Goal: Check status: Check status

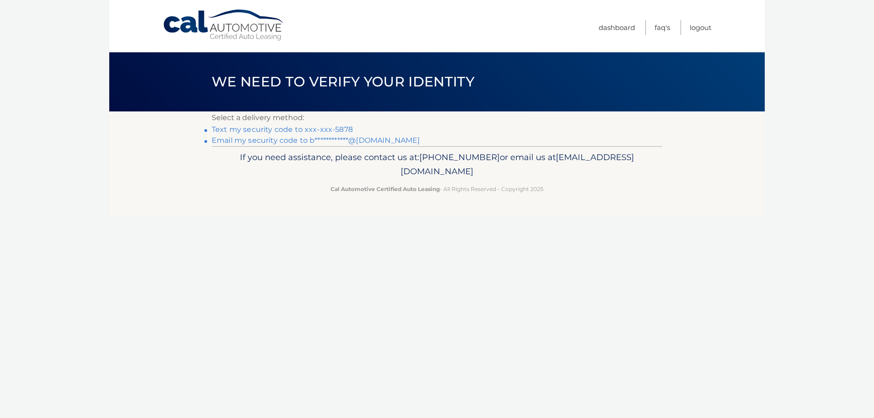
click at [348, 126] on link "Text my security code to xxx-xxx-5878" at bounding box center [282, 129] width 141 height 9
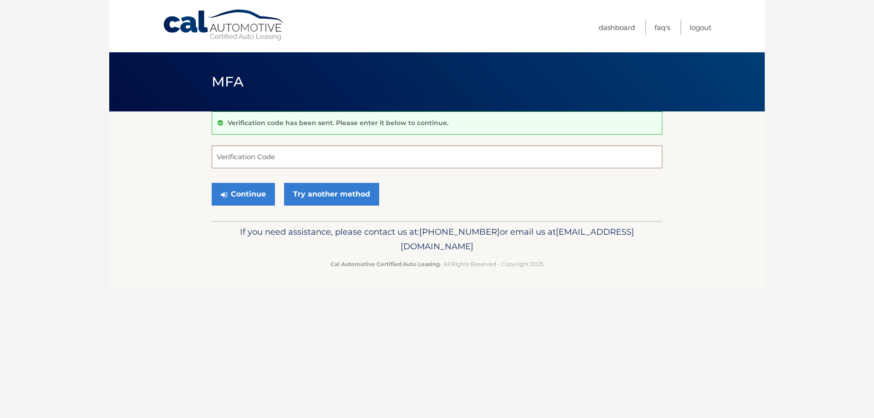
drag, startPoint x: 433, startPoint y: 150, endPoint x: 433, endPoint y: 156, distance: 5.5
click at [433, 155] on input "Verification Code" at bounding box center [437, 157] width 451 height 23
click at [253, 156] on input "548516" at bounding box center [437, 157] width 451 height 23
click at [253, 155] on input "548516" at bounding box center [437, 157] width 451 height 23
type input "089304"
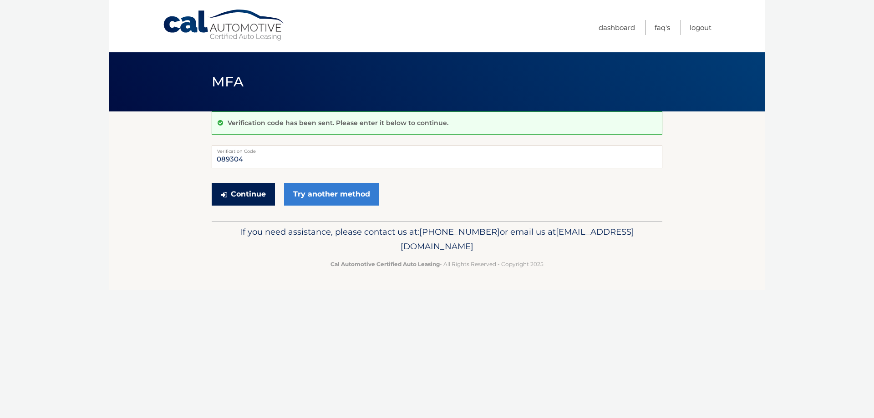
click at [248, 188] on button "Continue" at bounding box center [243, 194] width 63 height 23
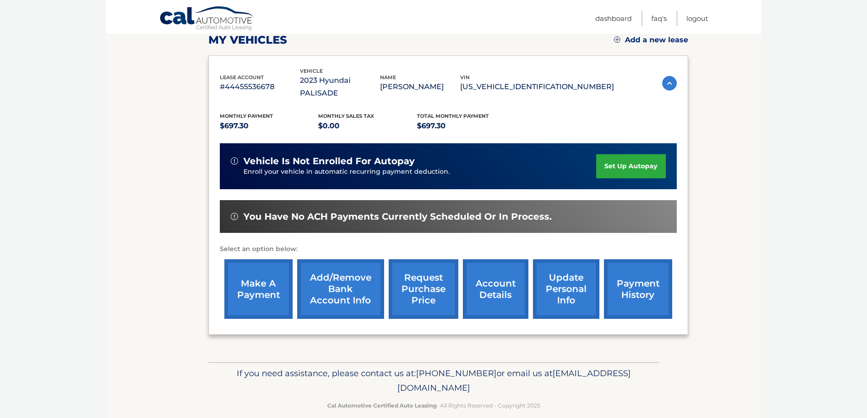
scroll to position [133, 0]
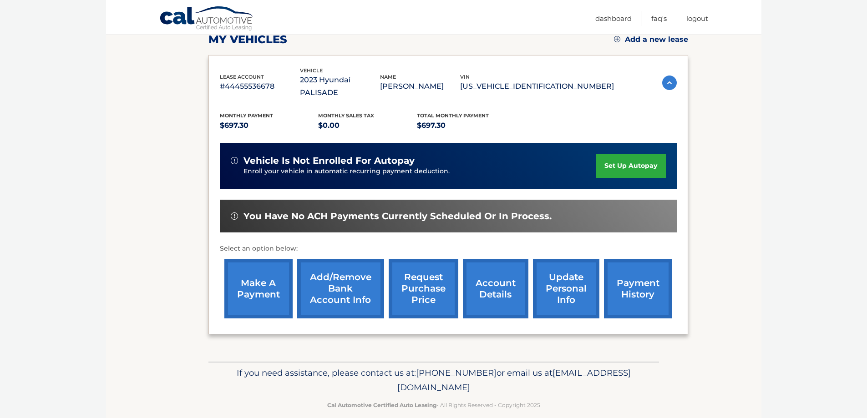
click at [493, 278] on link "account details" at bounding box center [496, 289] width 66 height 60
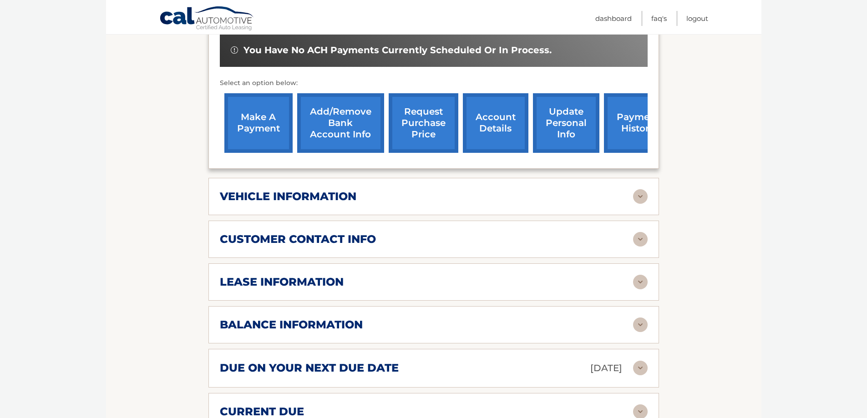
scroll to position [364, 0]
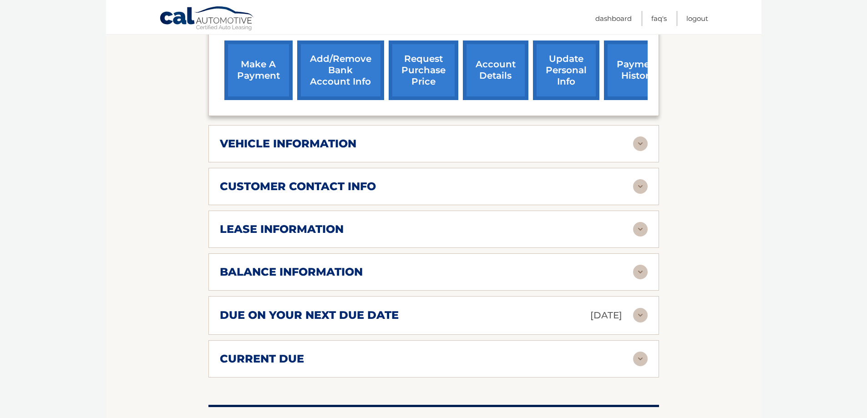
click at [482, 265] on div "balance information" at bounding box center [426, 272] width 413 height 14
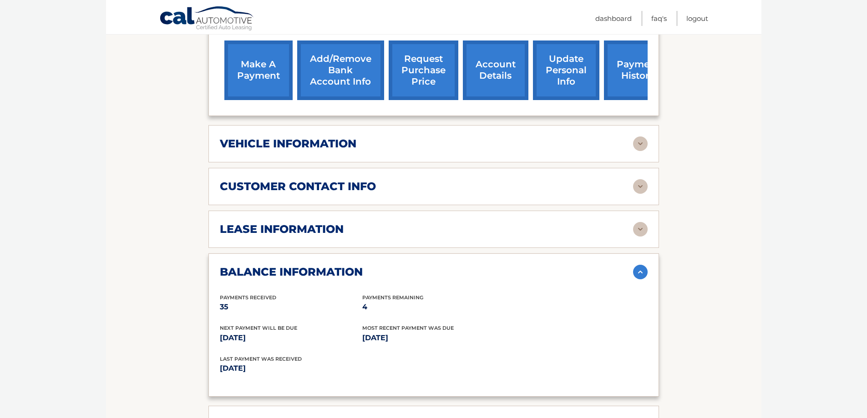
click at [447, 223] on div "lease information" at bounding box center [426, 230] width 413 height 14
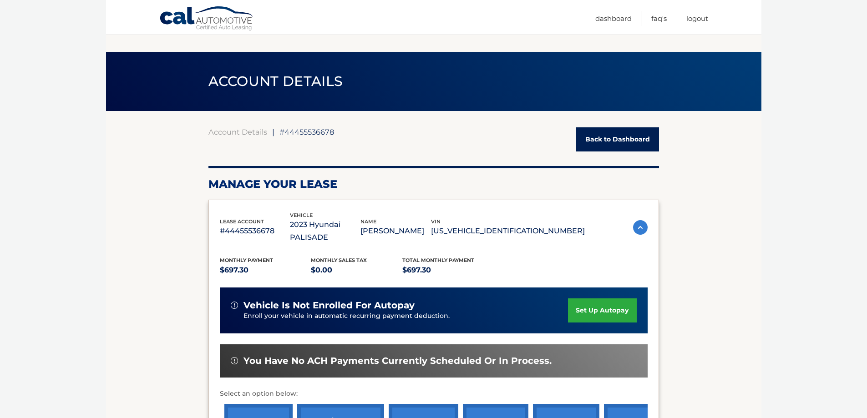
scroll to position [0, 0]
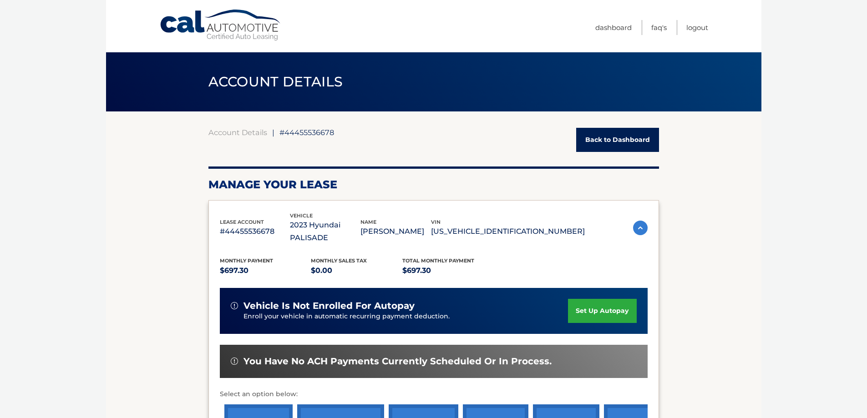
drag, startPoint x: 494, startPoint y: 226, endPoint x: 579, endPoint y: 220, distance: 85.8
click at [579, 225] on p "[US_VEHICLE_IDENTIFICATION_NUMBER]" at bounding box center [508, 231] width 154 height 13
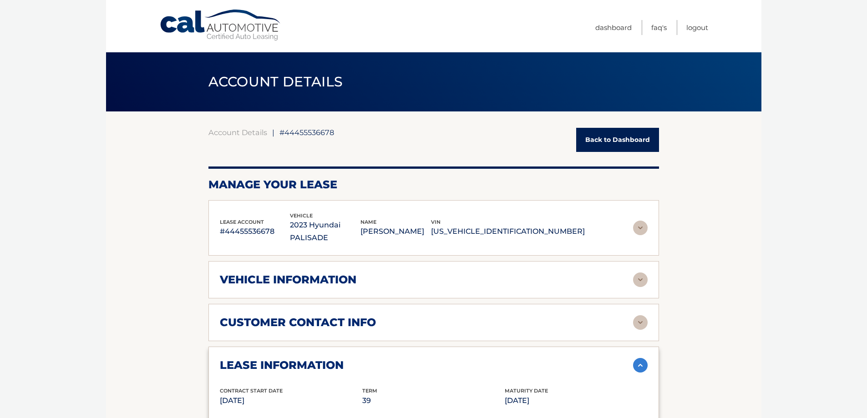
copy p "[US_VEHICLE_IDENTIFICATION_NUMBER]"
click at [611, 26] on link "Dashboard" at bounding box center [613, 27] width 36 height 15
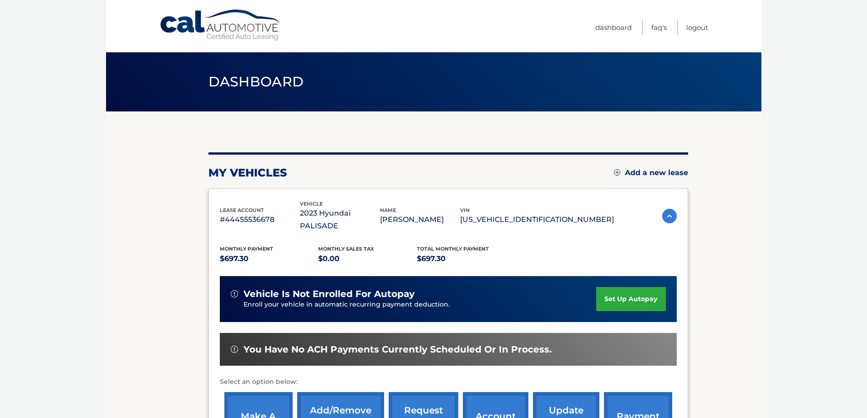
scroll to position [46, 0]
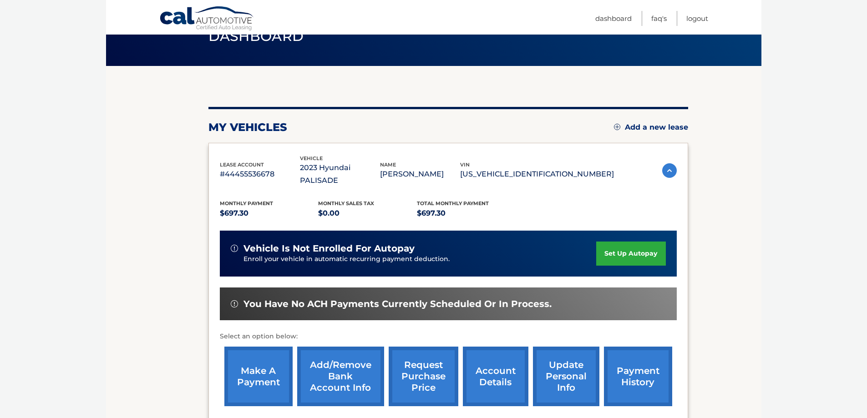
click at [417, 363] on link "request purchase price" at bounding box center [424, 377] width 70 height 60
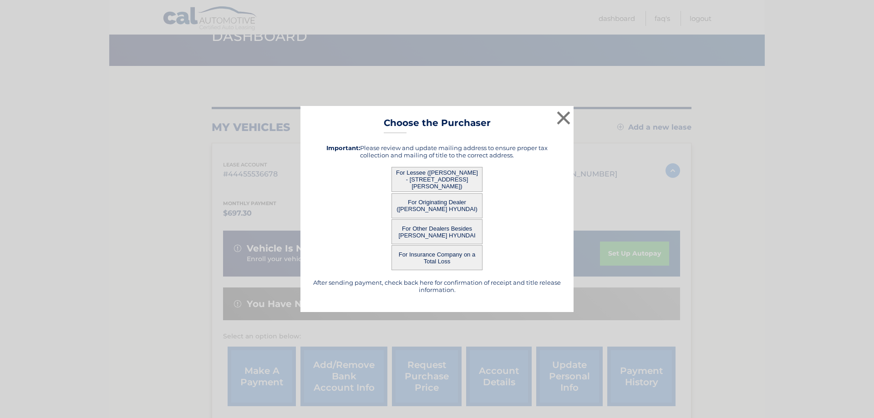
click at [442, 228] on button "For Other Dealers Besides [PERSON_NAME] HYUNDAI" at bounding box center [436, 231] width 91 height 25
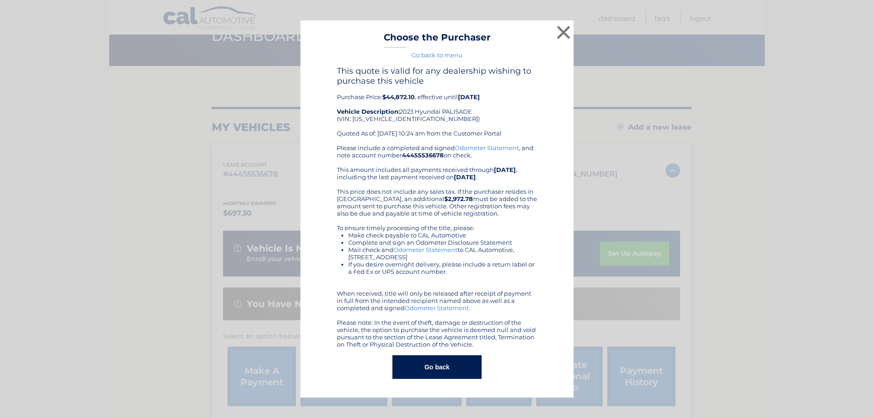
drag, startPoint x: 452, startPoint y: 364, endPoint x: 470, endPoint y: 344, distance: 27.1
click at [453, 364] on button "Go back" at bounding box center [436, 367] width 89 height 24
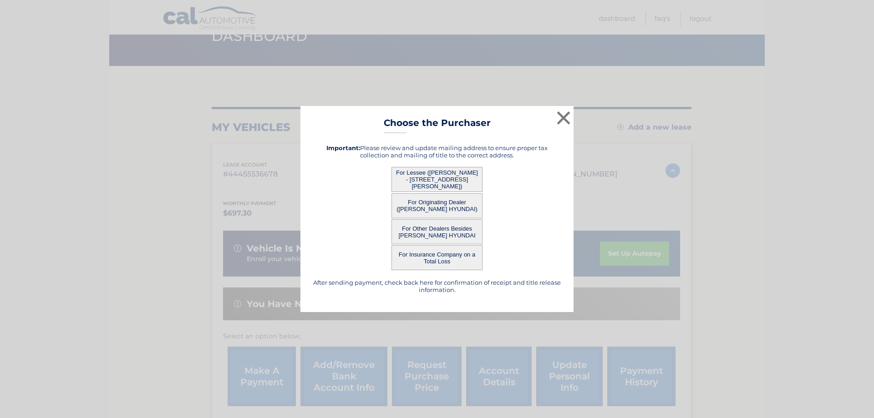
click at [446, 204] on button "For Originating Dealer ([PERSON_NAME] HYUNDAI)" at bounding box center [436, 205] width 91 height 25
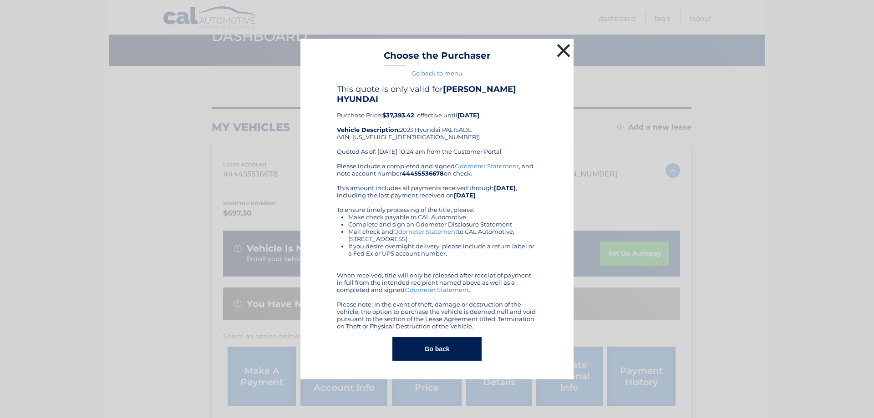
click at [561, 56] on button "×" at bounding box center [563, 50] width 18 height 18
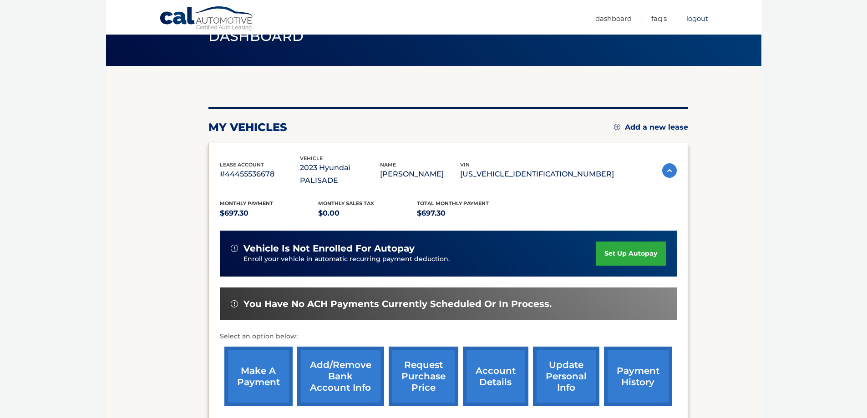
click at [706, 20] on link "Logout" at bounding box center [697, 18] width 22 height 15
